Goal: Download file/media

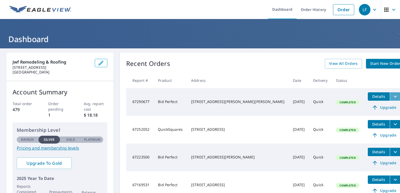
click at [392, 96] on icon "filesDropdownBtn-67290677" at bounding box center [395, 96] width 6 height 6
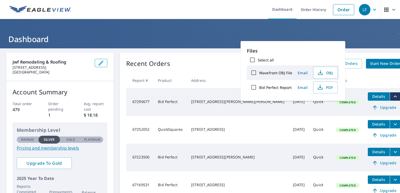
click at [257, 85] on input "Bid Perfect Report" at bounding box center [253, 87] width 11 height 11
checkbox input "true"
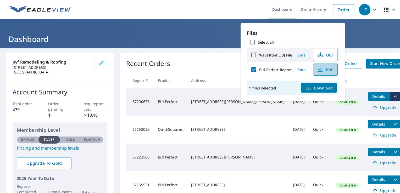
click at [325, 70] on span "PDF" at bounding box center [324, 69] width 17 height 6
